Goal: Information Seeking & Learning: Check status

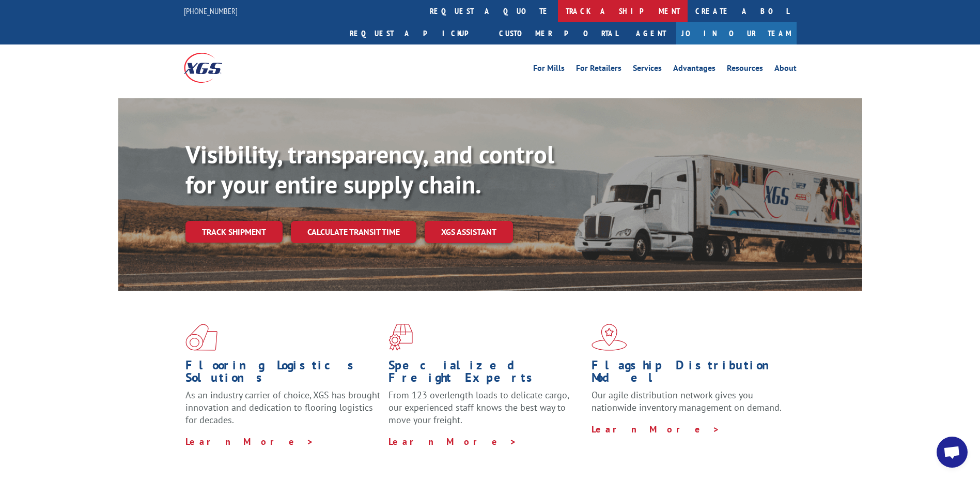
click at [558, 12] on link "track a shipment" at bounding box center [623, 11] width 130 height 22
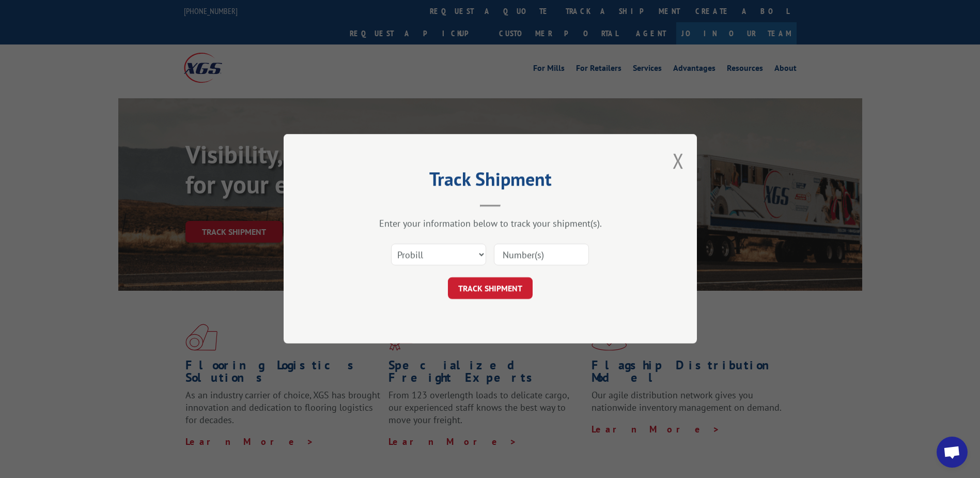
click at [535, 250] on input at bounding box center [541, 255] width 95 height 22
paste input "17510336"
type input "17510336"
click at [499, 287] on button "TRACK SHIPMENT" at bounding box center [490, 289] width 85 height 22
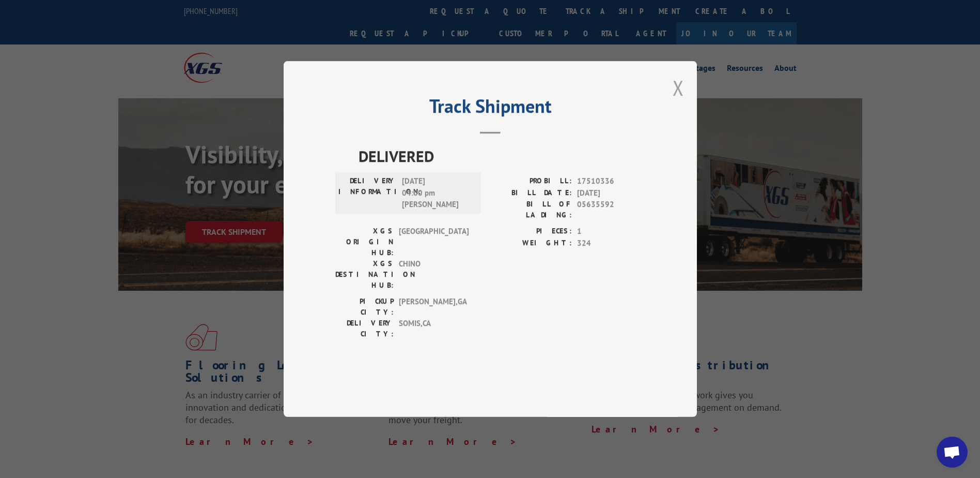
click at [683, 101] on button "Close modal" at bounding box center [678, 87] width 11 height 27
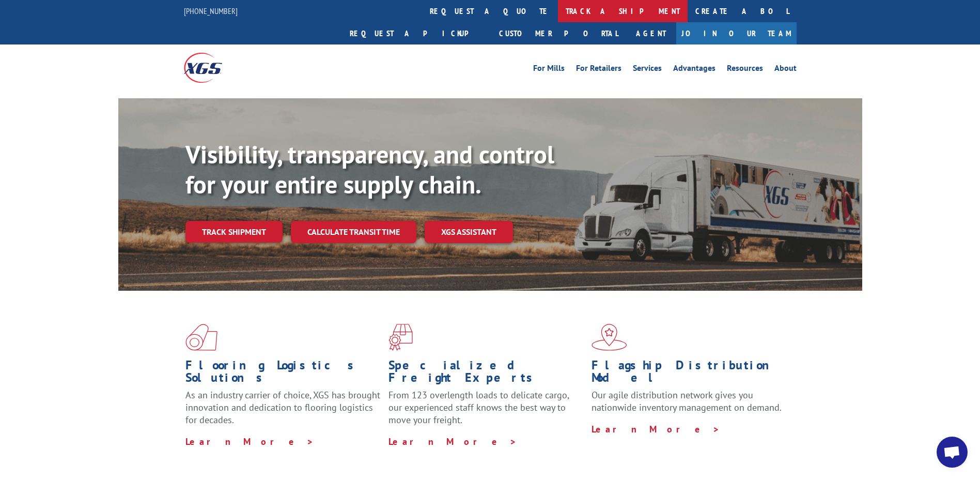
click at [558, 7] on link "track a shipment" at bounding box center [623, 11] width 130 height 22
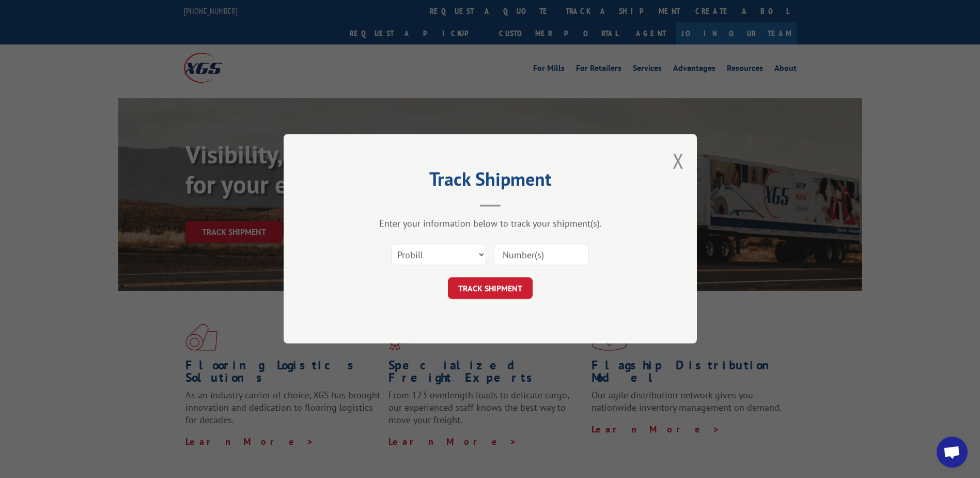
click at [570, 251] on input at bounding box center [541, 255] width 95 height 22
paste input "17342191"
type input "17342191"
click at [491, 298] on button "TRACK SHIPMENT" at bounding box center [490, 289] width 85 height 22
